Goal: Information Seeking & Learning: Learn about a topic

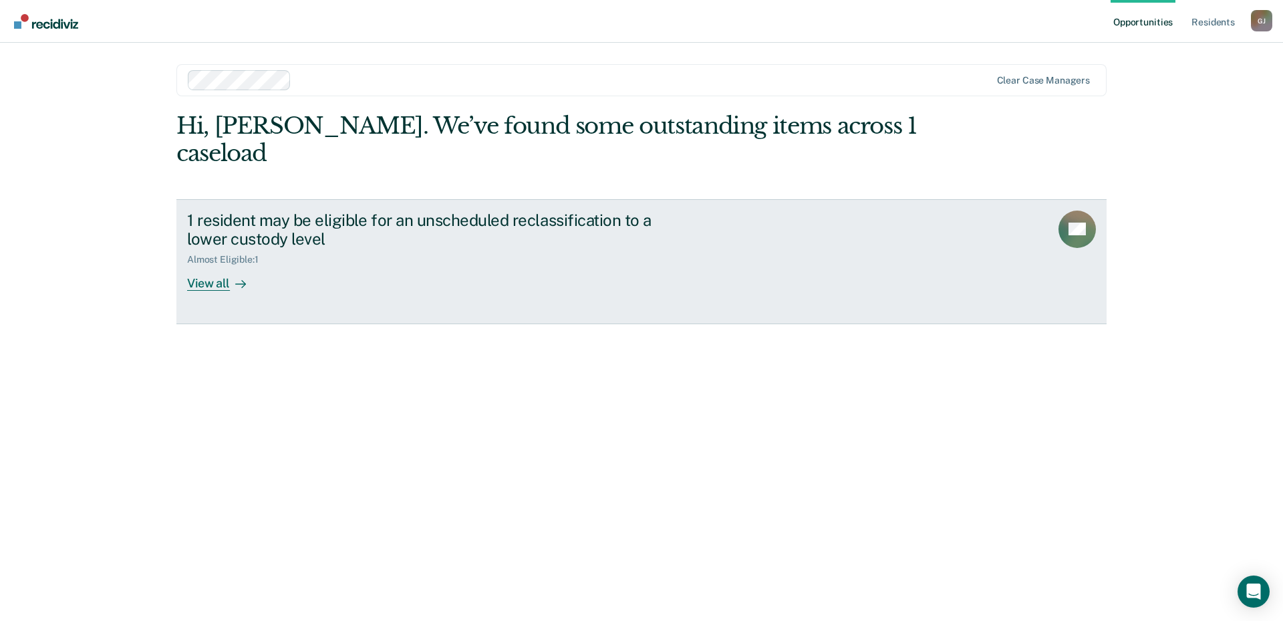
click at [225, 265] on div "View all" at bounding box center [224, 278] width 75 height 26
click at [205, 265] on div "View all" at bounding box center [224, 278] width 75 height 26
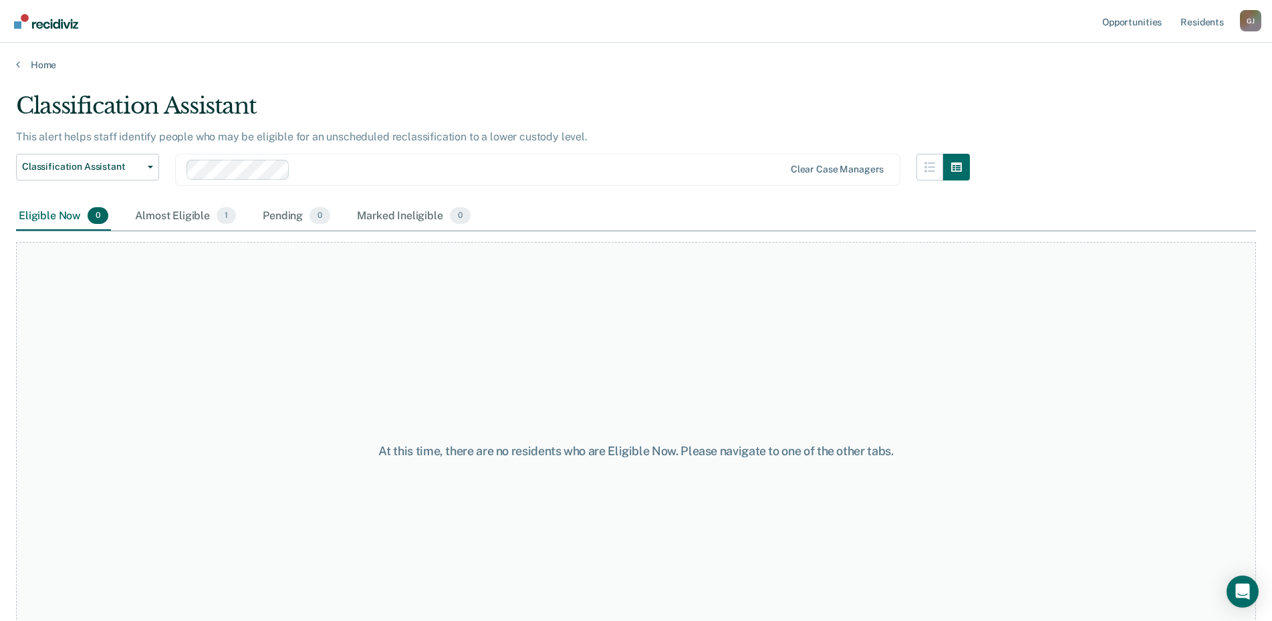
click at [66, 214] on div "Eligible Now 0" at bounding box center [63, 216] width 95 height 29
click at [158, 219] on div "Almost Eligible 1" at bounding box center [185, 216] width 106 height 29
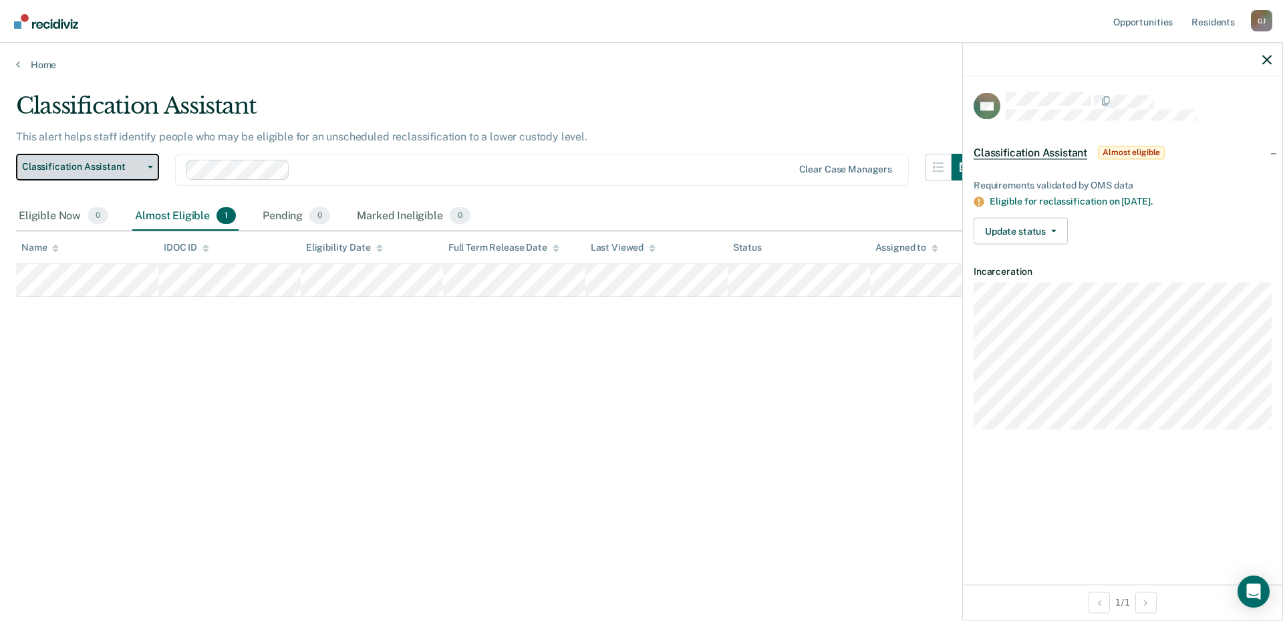
click at [154, 164] on button "Classification Assistant" at bounding box center [87, 167] width 143 height 27
click at [33, 63] on link "Home" at bounding box center [641, 65] width 1251 height 12
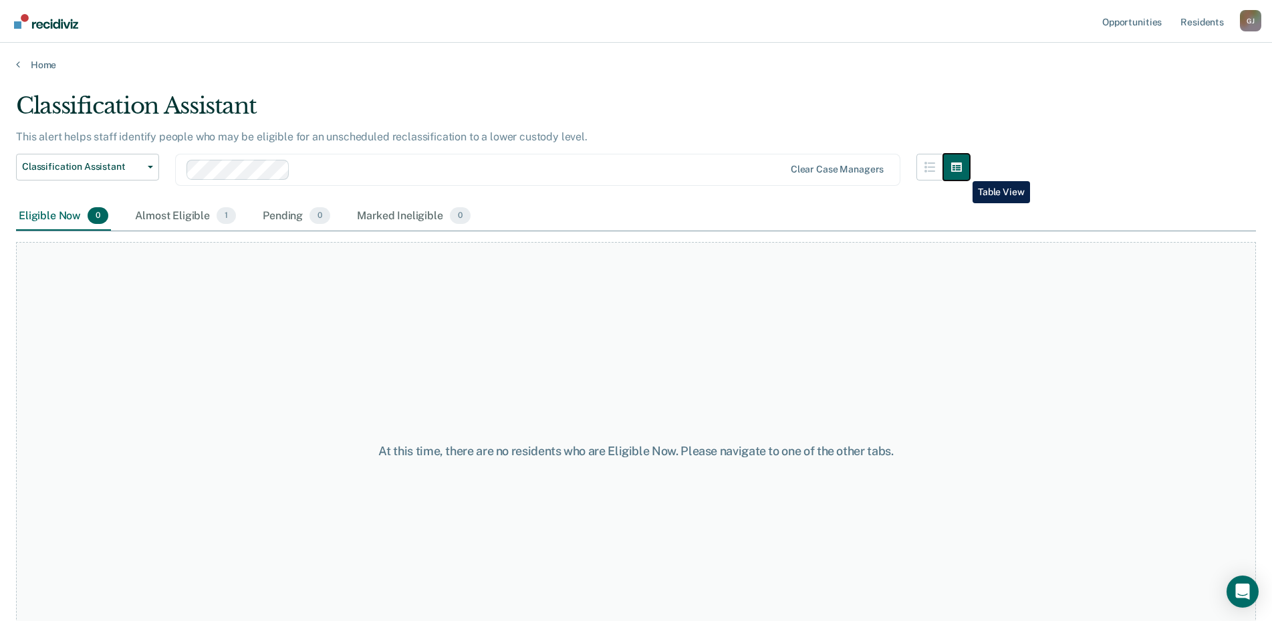
click at [962, 171] on icon "button" at bounding box center [956, 166] width 11 height 9
click at [935, 166] on icon "button" at bounding box center [929, 167] width 11 height 11
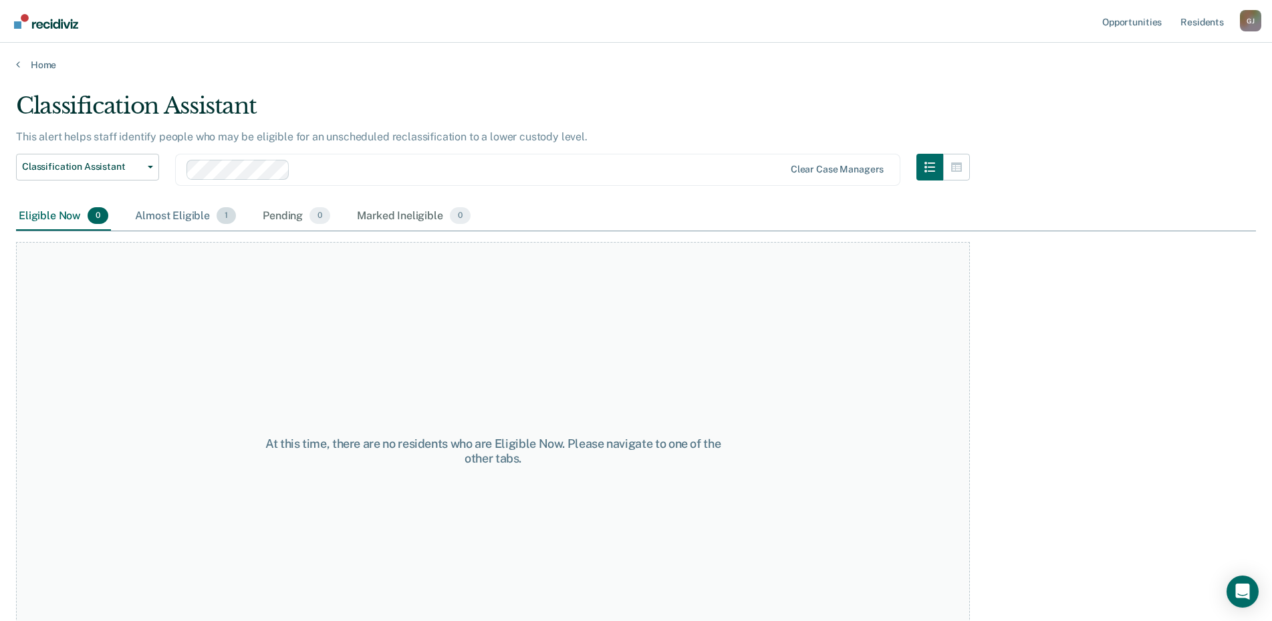
click at [221, 222] on span "1" at bounding box center [225, 215] width 19 height 17
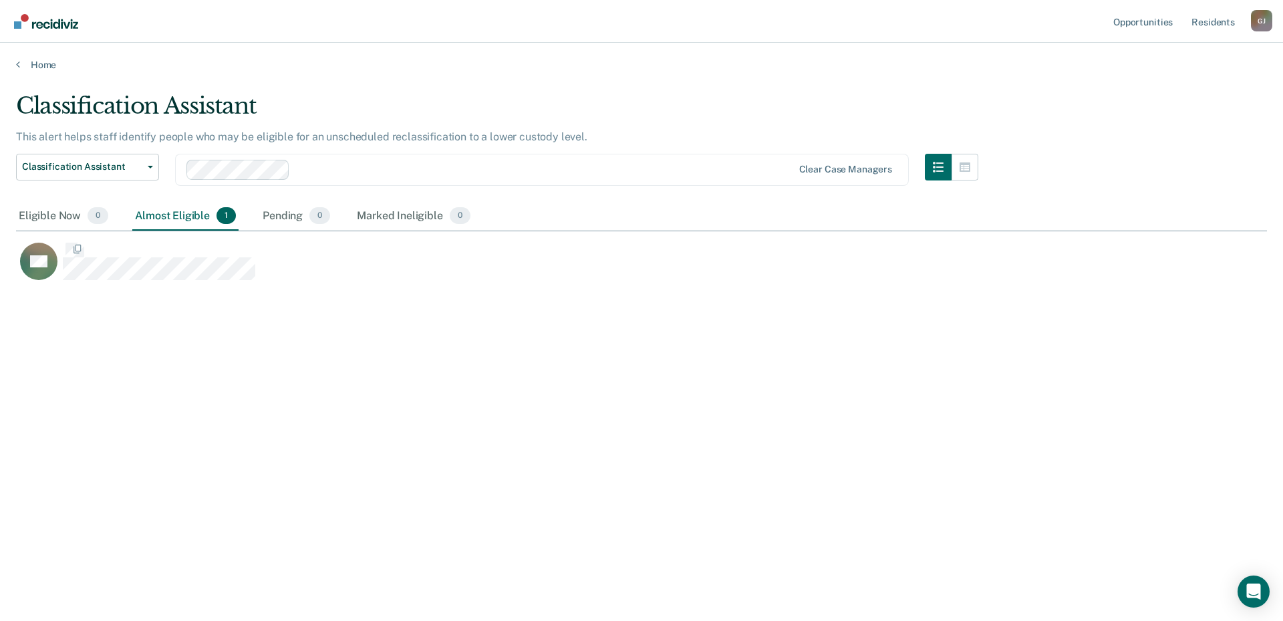
scroll to position [417, 1239]
click at [327, 220] on span "0" at bounding box center [319, 215] width 21 height 17
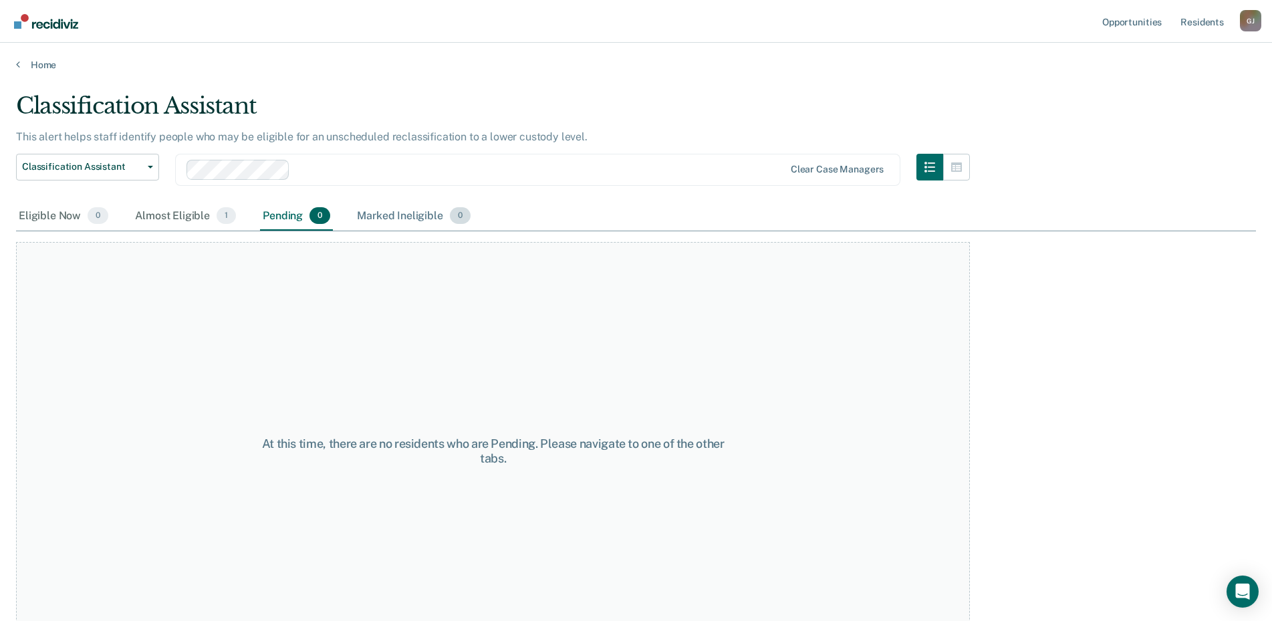
click at [468, 218] on span "0" at bounding box center [460, 215] width 21 height 17
click at [222, 222] on span "1" at bounding box center [225, 215] width 19 height 17
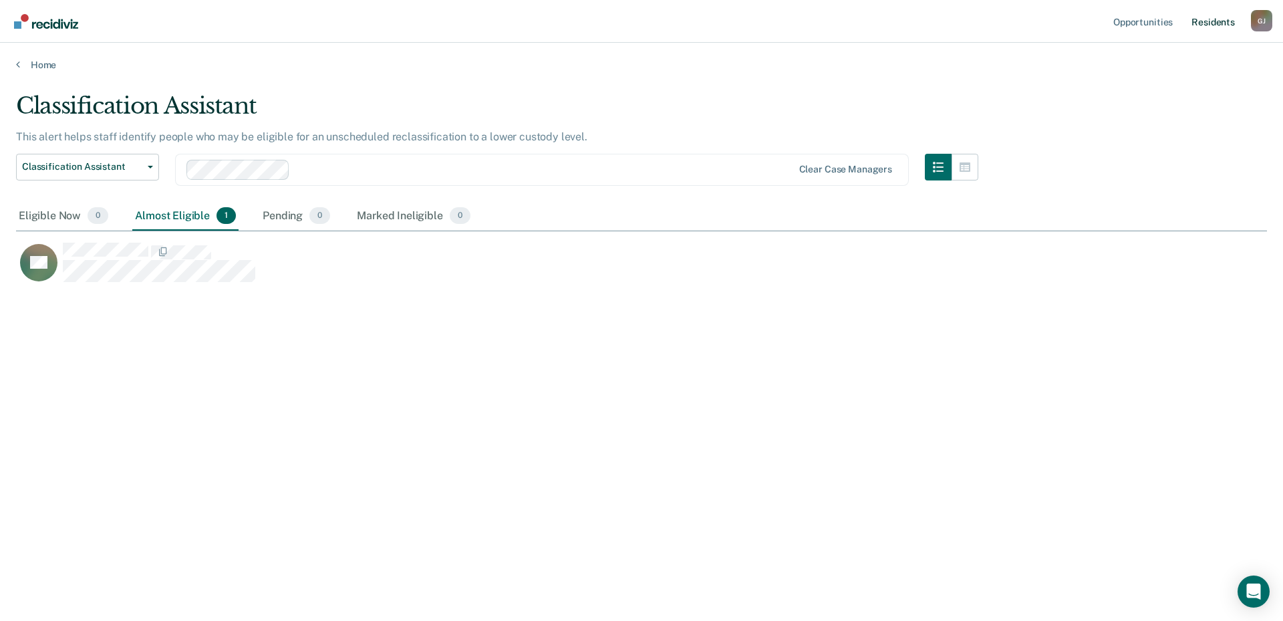
click at [1207, 25] on link "Resident s" at bounding box center [1213, 21] width 49 height 43
